Goal: Contribute content

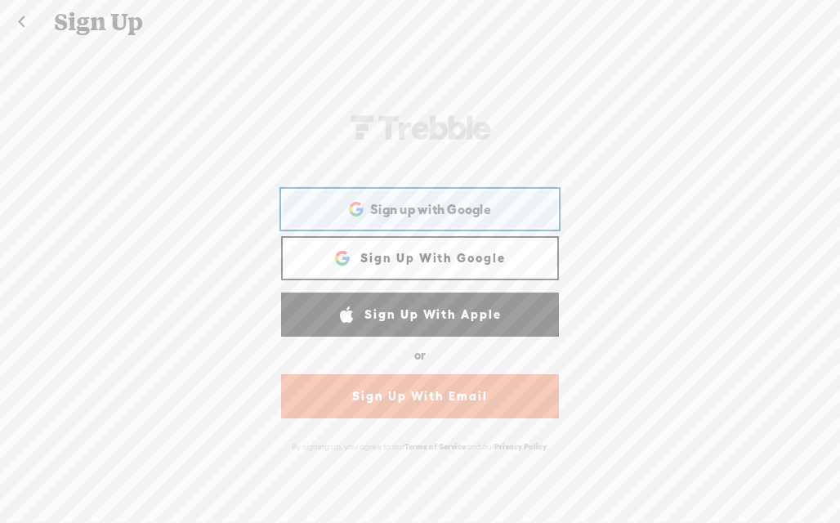
click at [398, 223] on div "Sign up with Google Sign up with Google. Opens in new tab" at bounding box center [420, 209] width 255 height 38
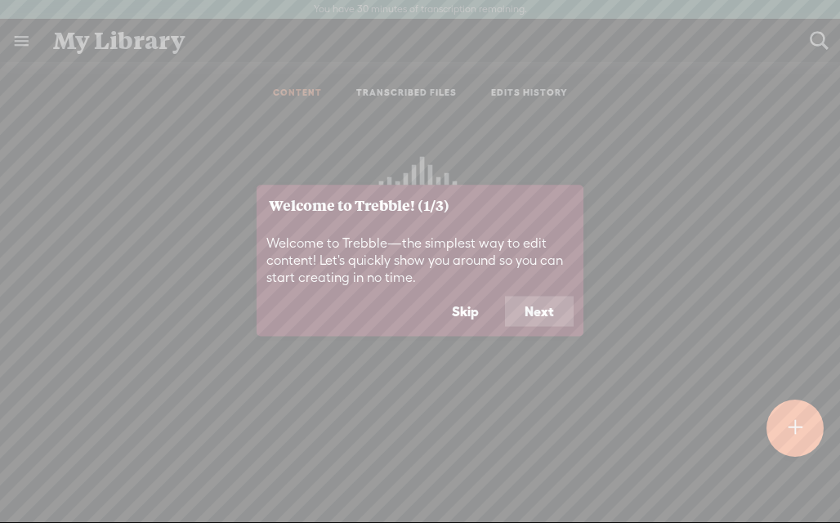
click at [531, 308] on button "Next" at bounding box center [539, 311] width 69 height 31
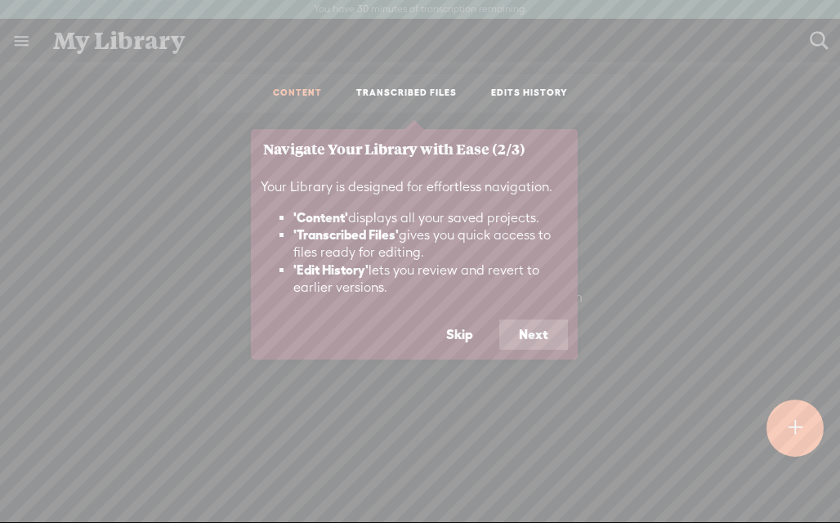
click at [533, 328] on button "Next" at bounding box center [533, 335] width 69 height 31
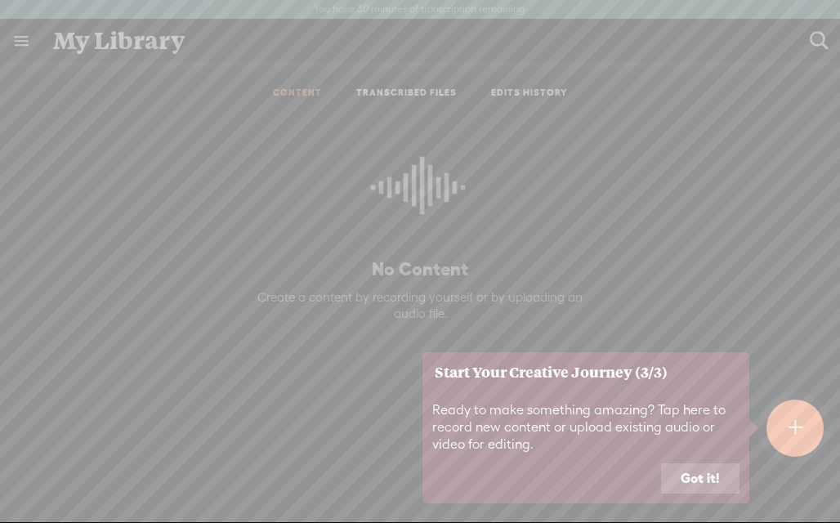
click at [698, 486] on button "Got it!" at bounding box center [700, 478] width 78 height 31
click at [698, 483] on div "No Content Create a content by recording yourself or by uploading an audio file." at bounding box center [420, 352] width 816 height 479
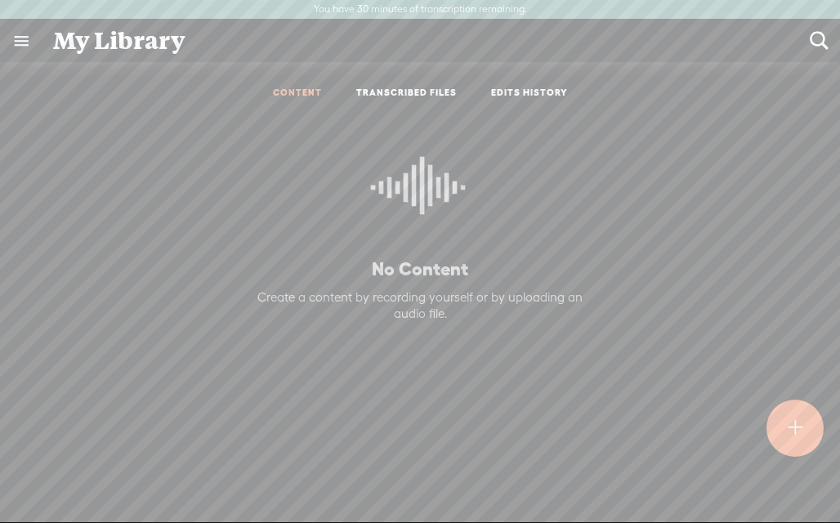
click at [454, 314] on div "Create a content by recording yourself or by uploading an audio file." at bounding box center [420, 305] width 358 height 32
click at [811, 432] on div at bounding box center [796, 428] width 58 height 58
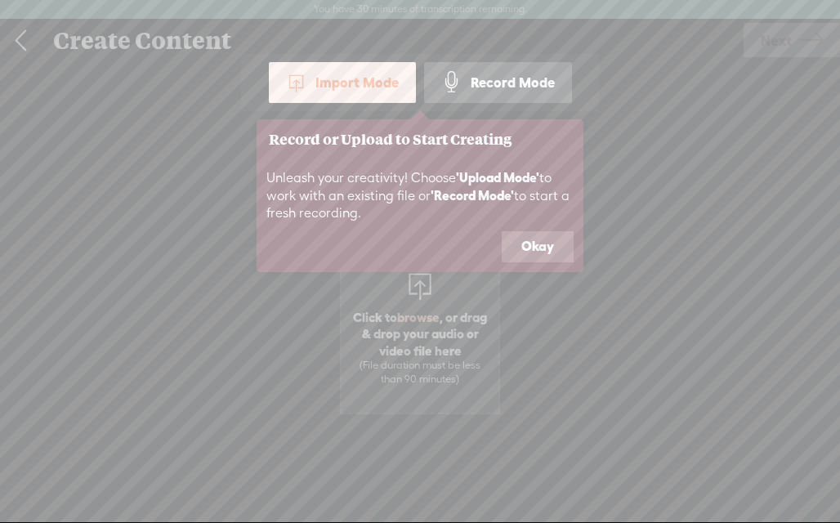
click at [544, 248] on button "Okay" at bounding box center [538, 246] width 72 height 31
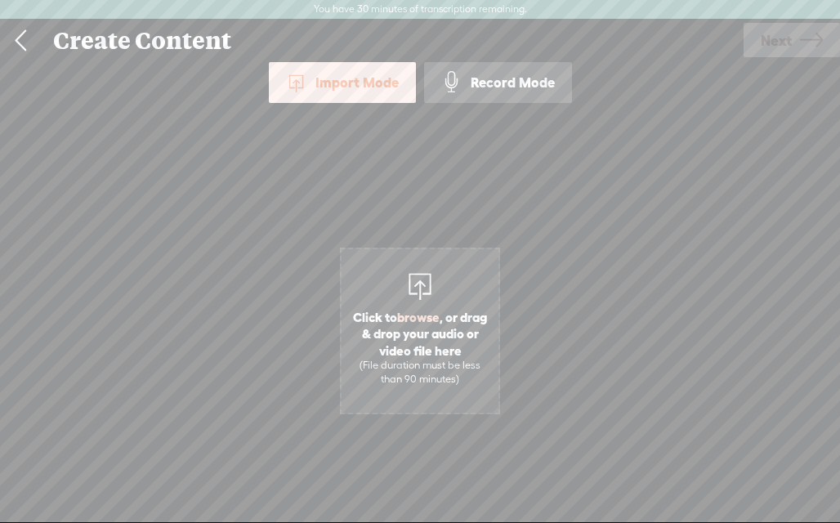
click at [446, 307] on span "Click to browse , or drag & drop your audio or video file here (File duration m…" at bounding box center [420, 347] width 157 height 93
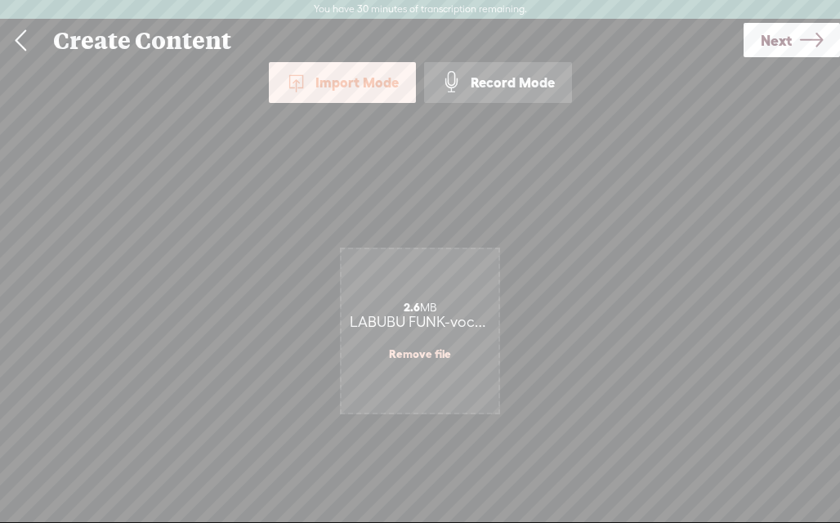
click at [777, 36] on span "Next" at bounding box center [776, 41] width 31 height 42
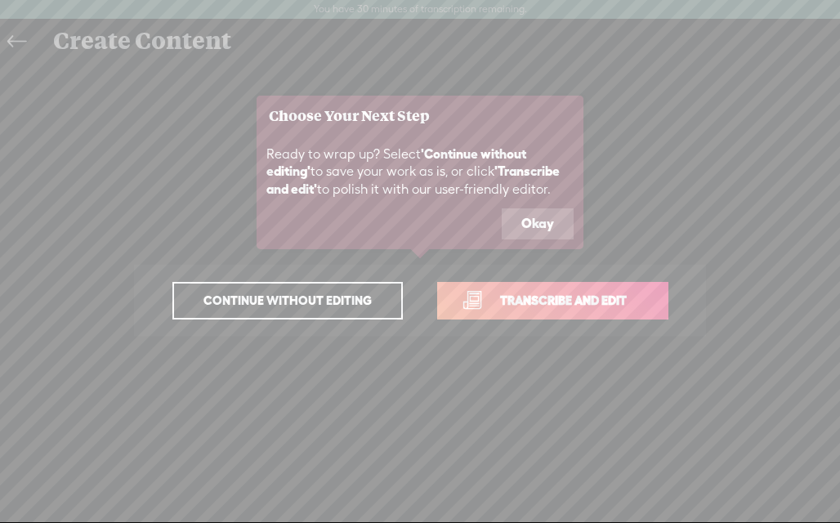
click at [473, 293] on link "Transcribe and edit" at bounding box center [552, 301] width 231 height 38
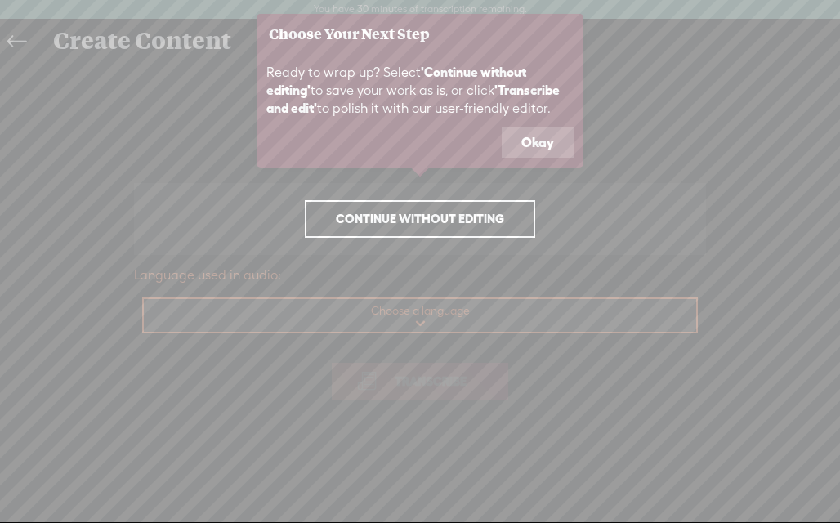
drag, startPoint x: 470, startPoint y: 220, endPoint x: 469, endPoint y: 209, distance: 10.7
click at [469, 209] on p "Continue without editing Transcribe and edit" at bounding box center [420, 219] width 572 height 72
click at [483, 212] on span "Continue without editing" at bounding box center [420, 219] width 203 height 23
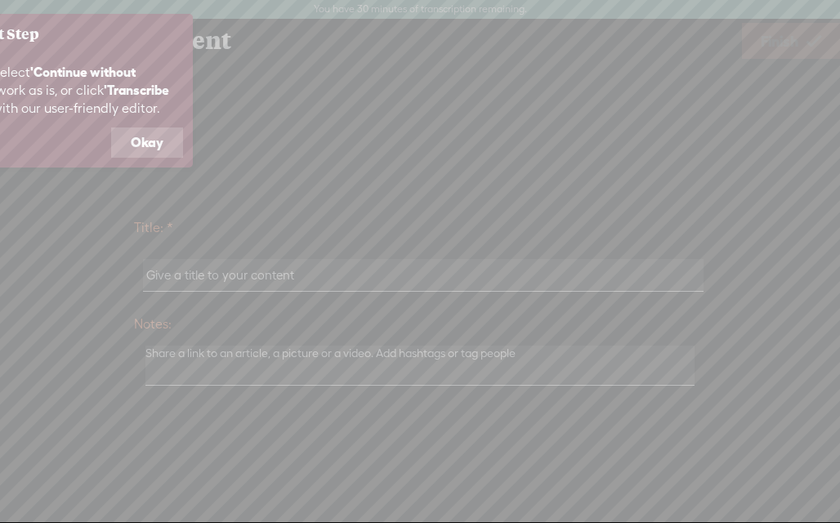
click at [447, 240] on icon at bounding box center [67, 261] width 1547 height 523
click at [156, 156] on button "Okay" at bounding box center [147, 143] width 72 height 31
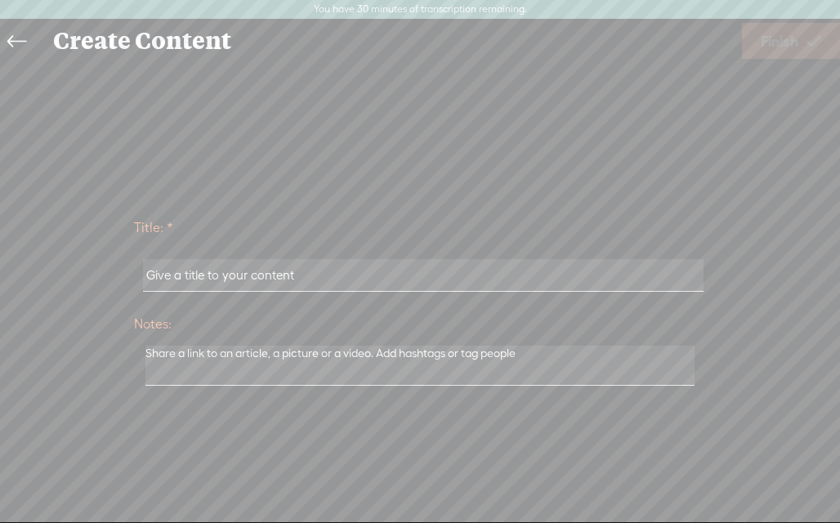
click at [236, 268] on input "text" at bounding box center [423, 275] width 560 height 32
type input "labubu"
drag, startPoint x: 570, startPoint y: 365, endPoint x: 83, endPoint y: 374, distance: 486.5
click at [83, 374] on div "Title: * [GEOGRAPHIC_DATA] Notes: Save as a draft content Publish: Warning: Nar…" at bounding box center [420, 301] width 808 height 186
click at [781, 39] on span "Finish" at bounding box center [780, 41] width 38 height 42
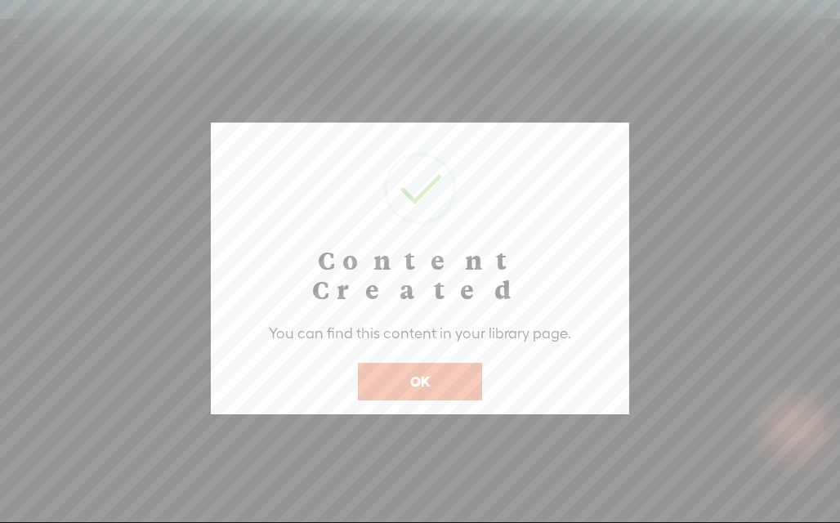
click at [450, 363] on button "OK" at bounding box center [420, 382] width 124 height 38
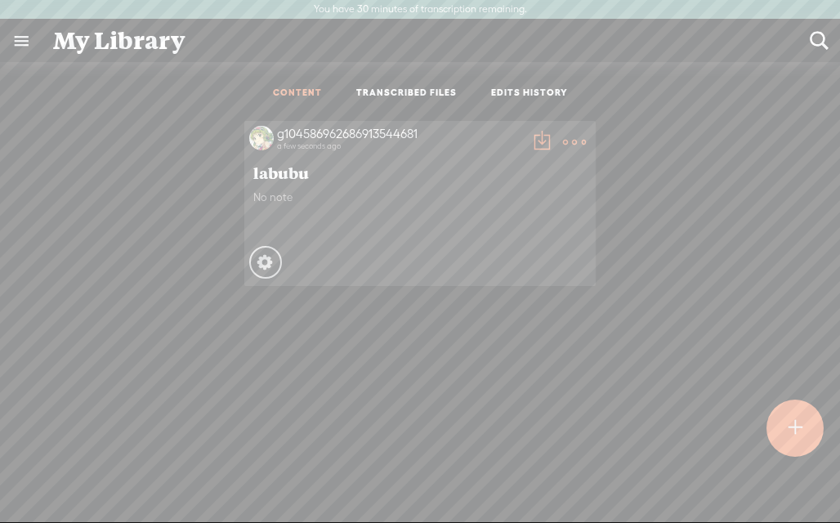
click at [254, 265] on icon at bounding box center [265, 262] width 22 height 22
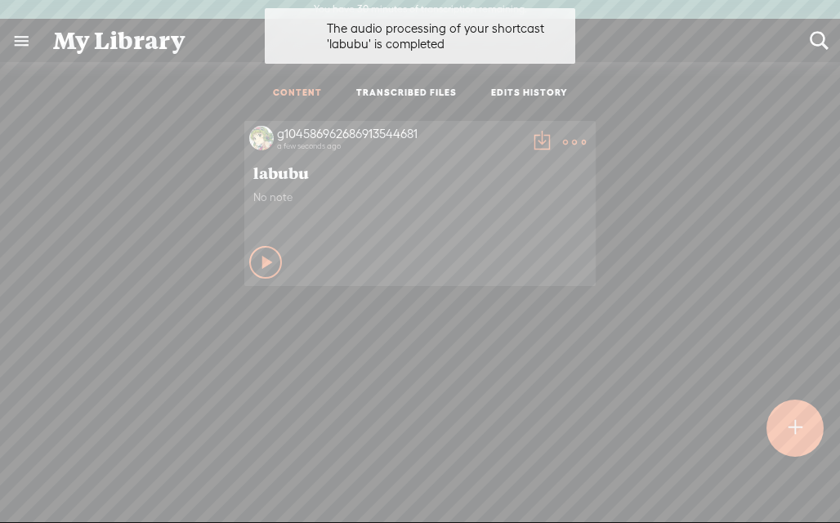
click at [565, 136] on t at bounding box center [574, 142] width 23 height 23
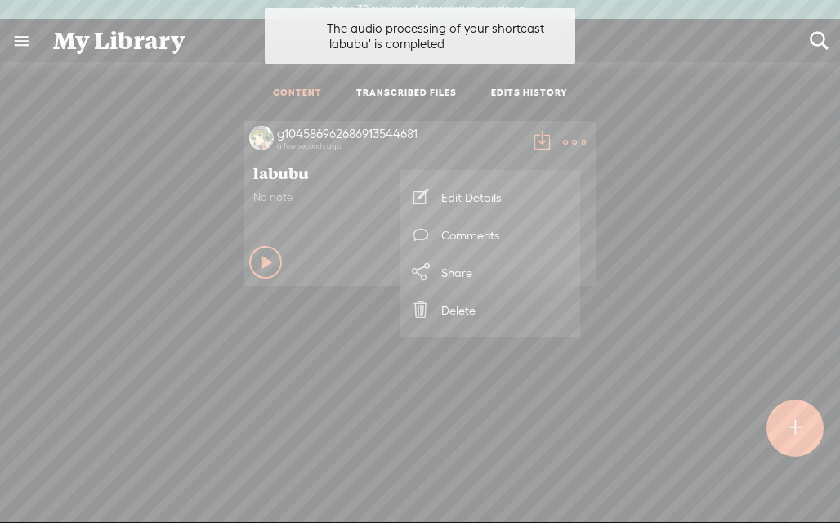
click at [274, 178] on span "labubu" at bounding box center [420, 173] width 334 height 20
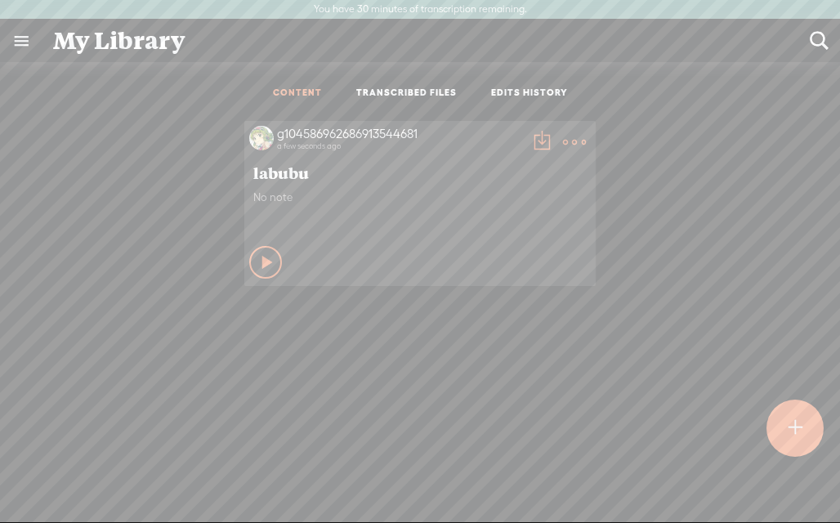
click at [274, 136] on div "g104586962686913544681 a few seconds ago" at bounding box center [400, 142] width 252 height 33
click at [433, 90] on link "TRANSCRIBED FILES" at bounding box center [406, 94] width 101 height 14
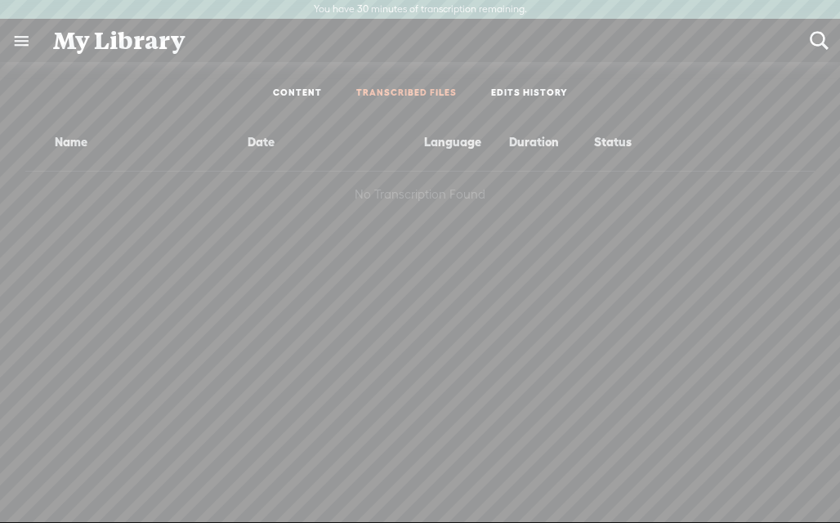
click at [275, 92] on link "CONTENT" at bounding box center [297, 94] width 49 height 14
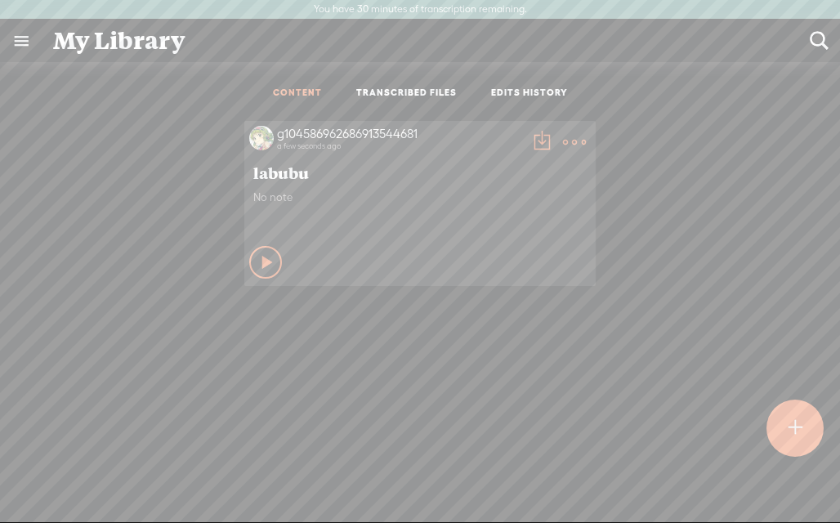
click at [573, 137] on t at bounding box center [574, 142] width 23 height 23
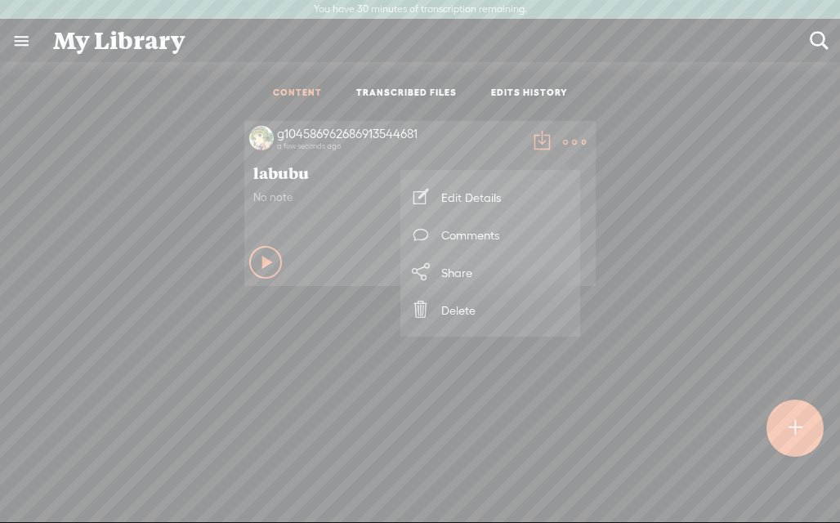
click at [463, 202] on link "Edit Details" at bounding box center [490, 197] width 163 height 38
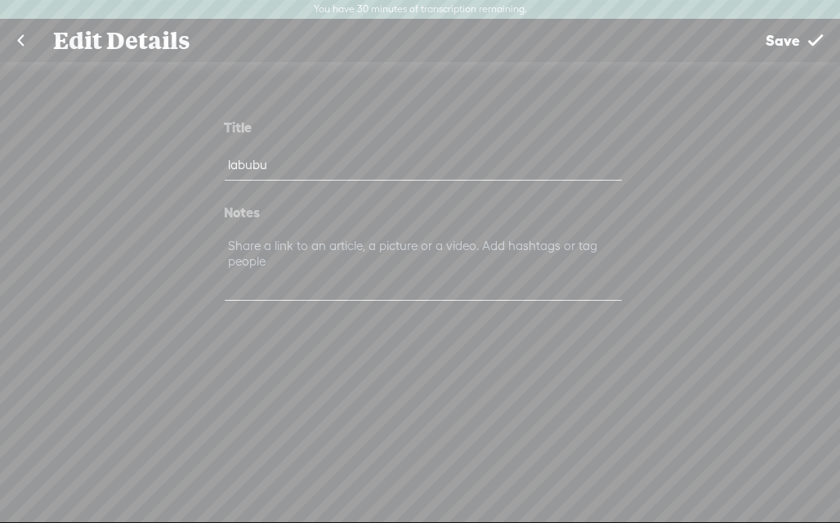
click at [412, 262] on textarea at bounding box center [423, 268] width 396 height 66
drag, startPoint x: 412, startPoint y: 262, endPoint x: 389, endPoint y: 263, distance: 22.9
click at [389, 263] on textarea at bounding box center [423, 268] width 396 height 66
click at [18, 37] on link at bounding box center [20, 41] width 41 height 43
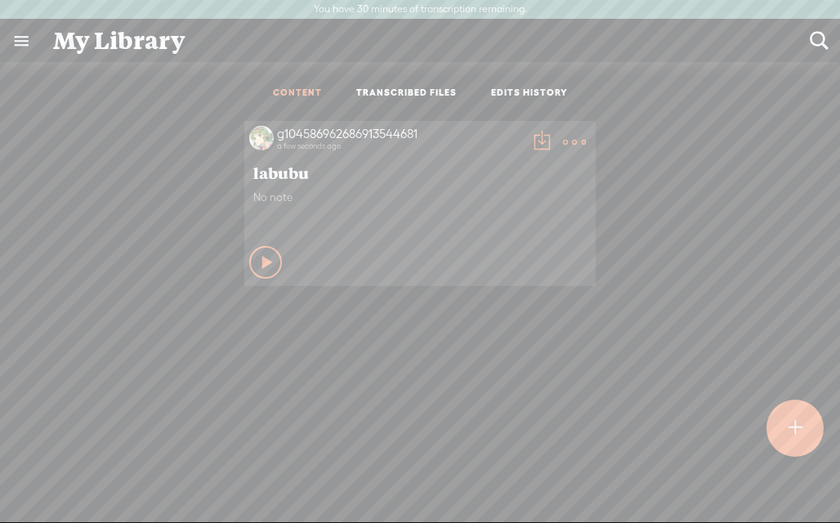
click at [275, 173] on span "labubu" at bounding box center [420, 173] width 334 height 20
click at [268, 196] on span "No note" at bounding box center [420, 197] width 334 height 14
click at [410, 90] on link "TRANSCRIBED FILES" at bounding box center [406, 94] width 101 height 14
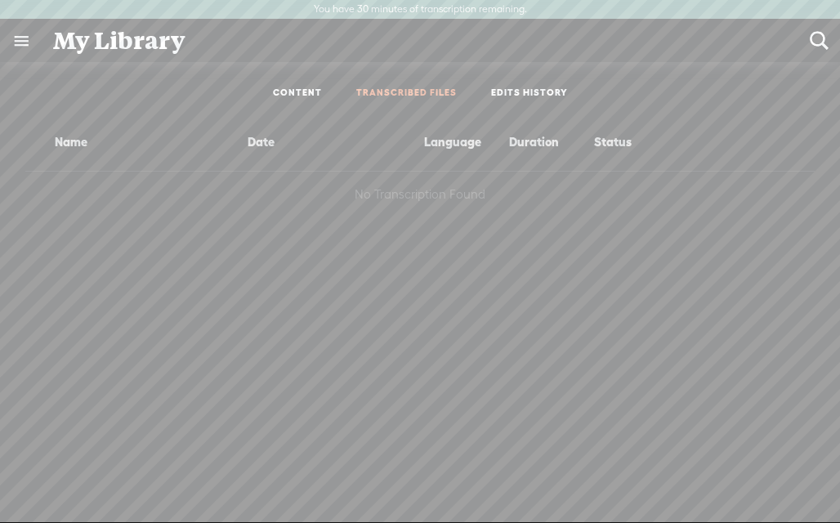
click at [547, 86] on ul "CONTENT TRANSCRIBED FILES EDITS HISTORY" at bounding box center [420, 93] width 433 height 38
click at [545, 85] on ul "CONTENT TRANSCRIBED FILES EDITS HISTORY" at bounding box center [420, 93] width 433 height 38
click at [545, 91] on link "EDITS HISTORY" at bounding box center [529, 94] width 77 height 14
